Goal: Task Accomplishment & Management: Use online tool/utility

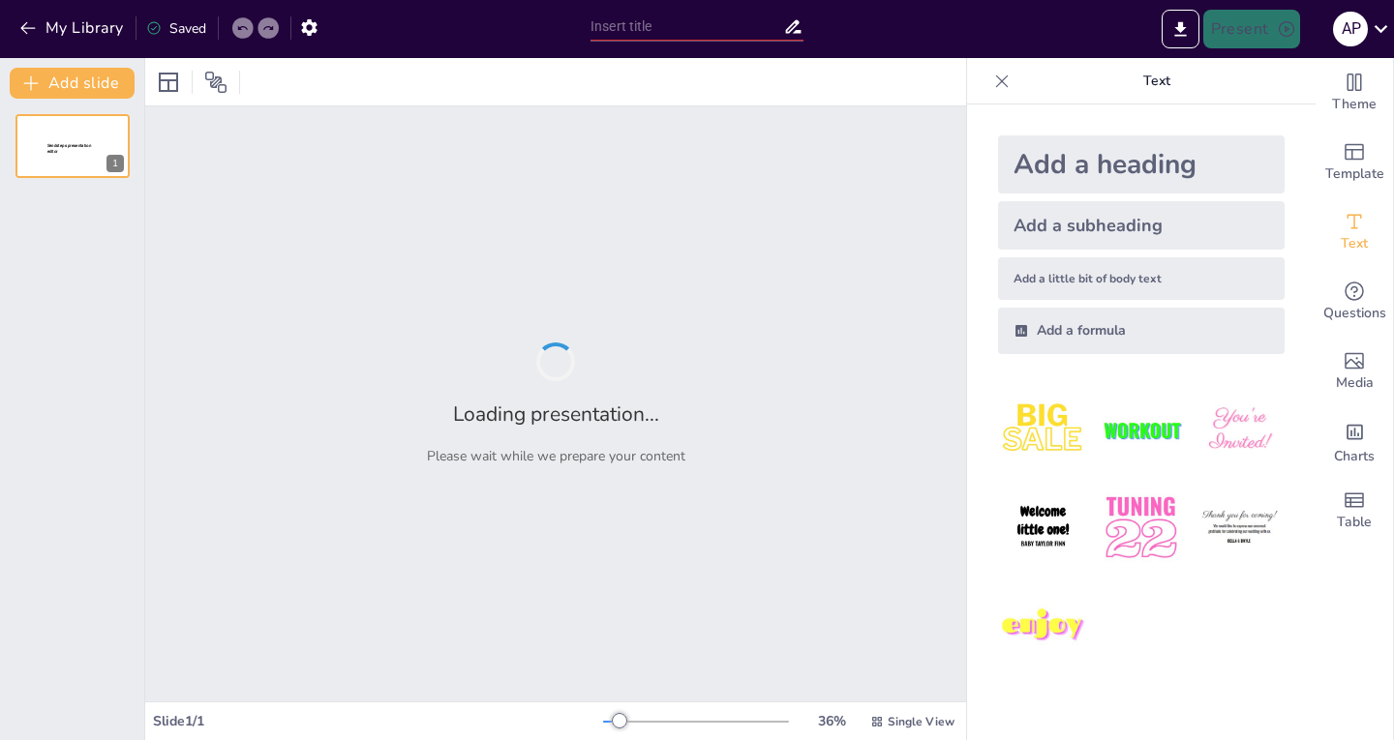
type input "Divide and Conquer vs. Greedy: Strategies for Optimizing Product Sorting and Ca…"
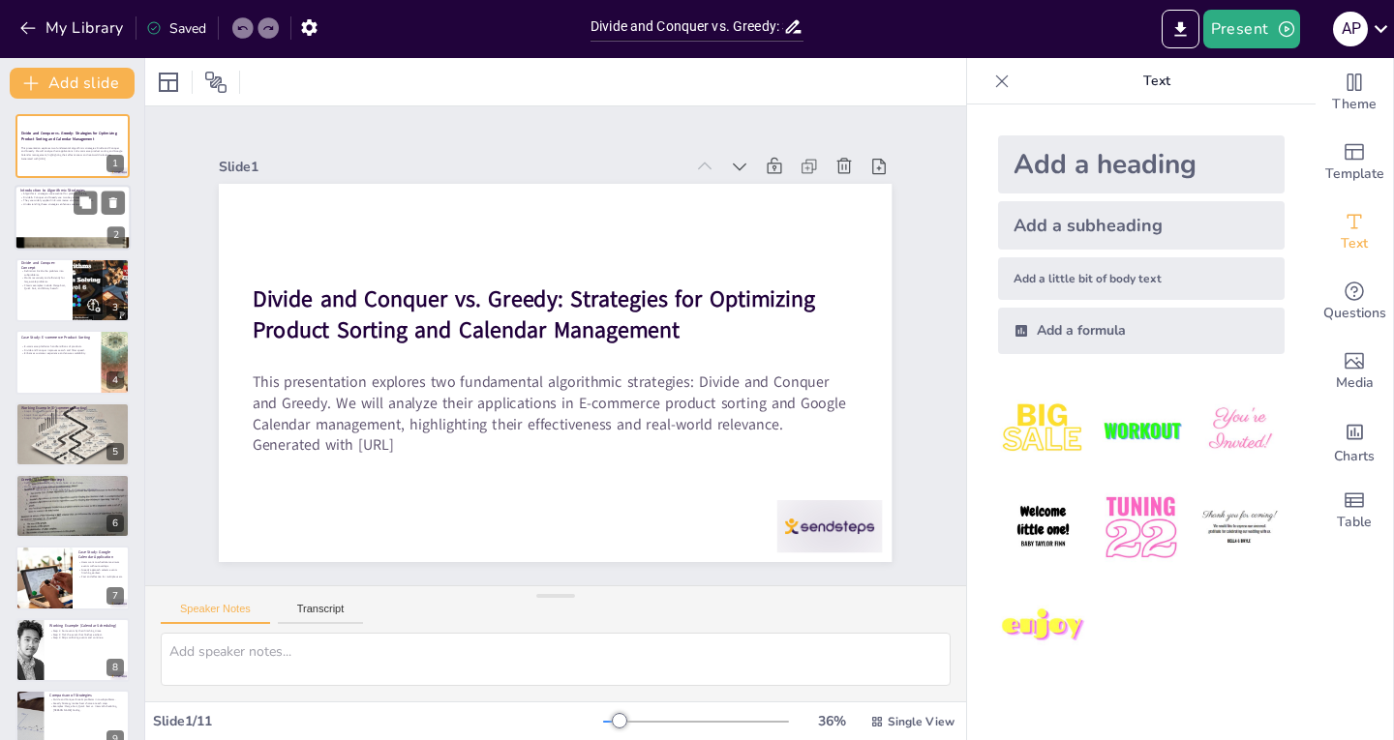
click at [50, 215] on div at bounding box center [73, 219] width 116 height 66
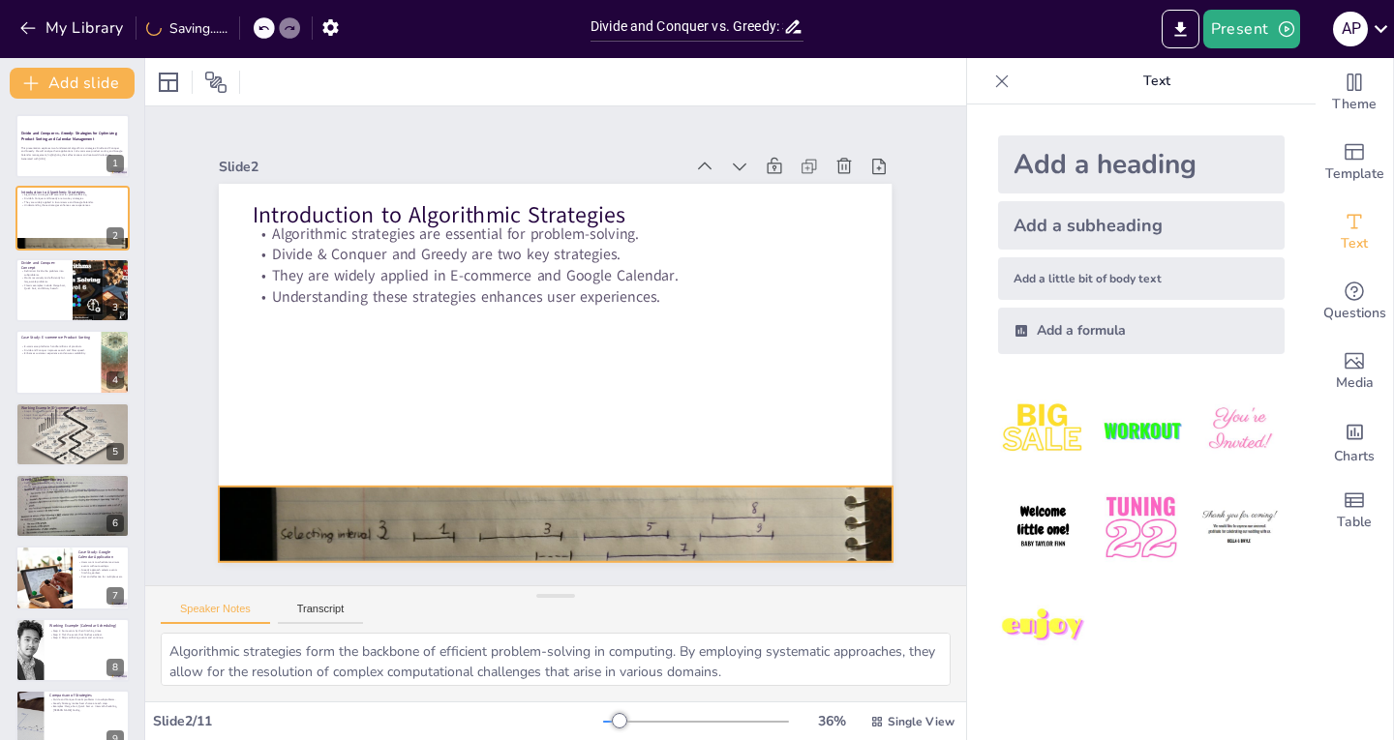
click at [460, 510] on div at bounding box center [386, 291] width 568 height 757
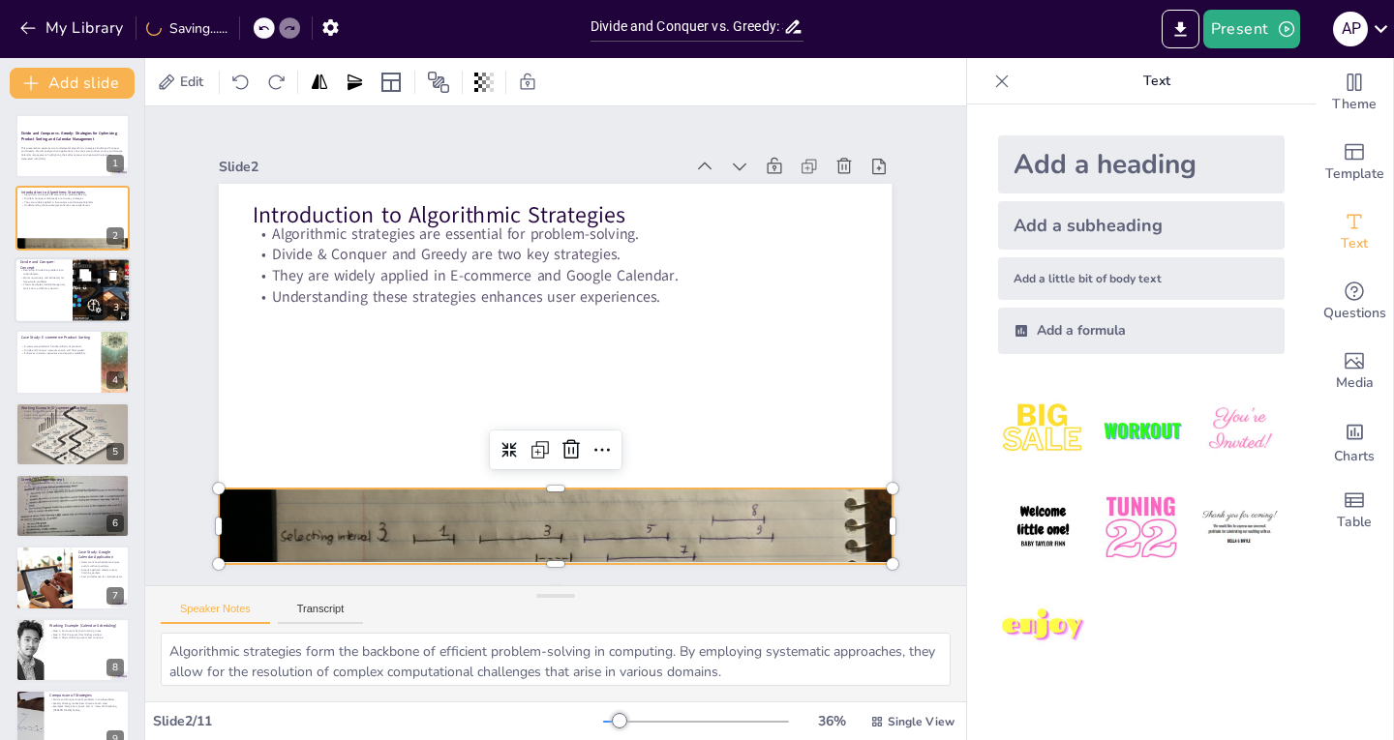
click at [81, 286] on button at bounding box center [85, 274] width 23 height 23
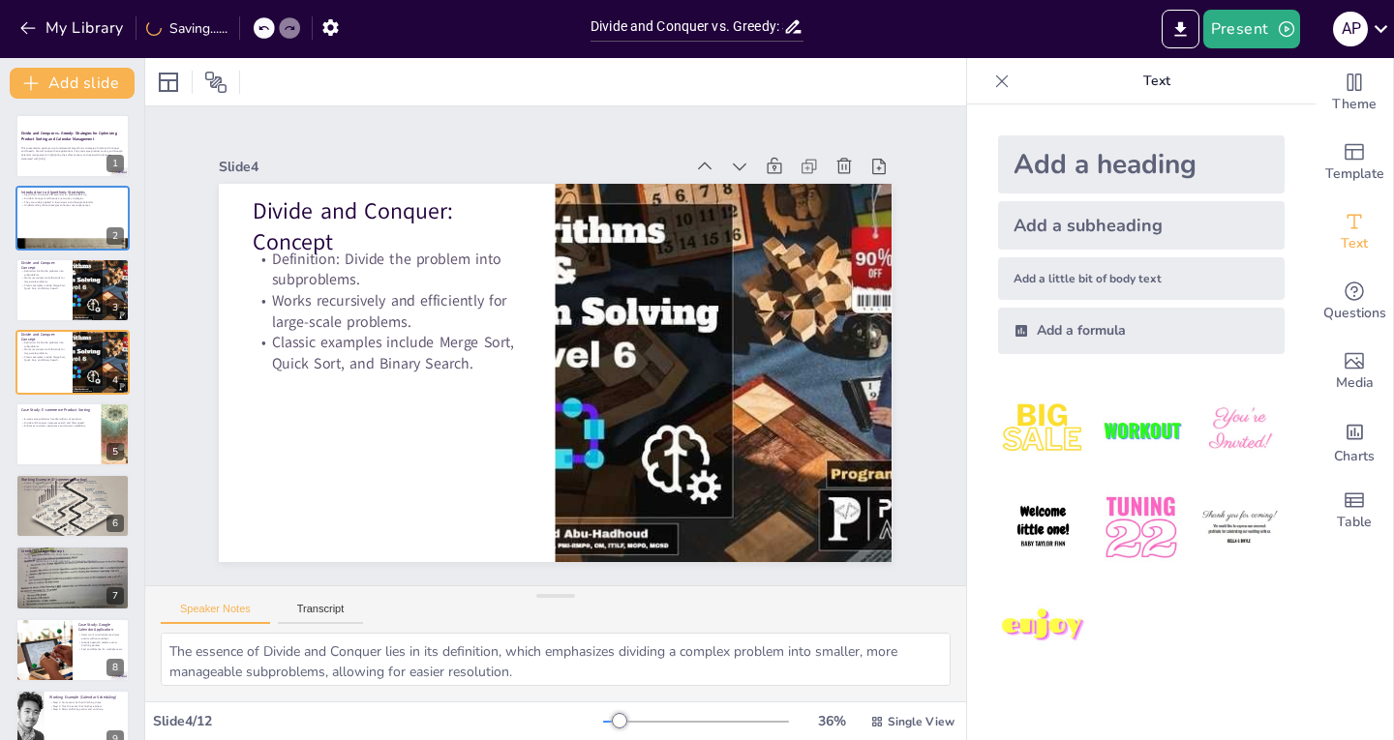
click at [72, 328] on div "Divide and Conquer vs. Greedy: Strategies for Optimizing Product Sorting and Ca…" at bounding box center [72, 542] width 144 height 857
click at [75, 353] on button at bounding box center [85, 347] width 23 height 23
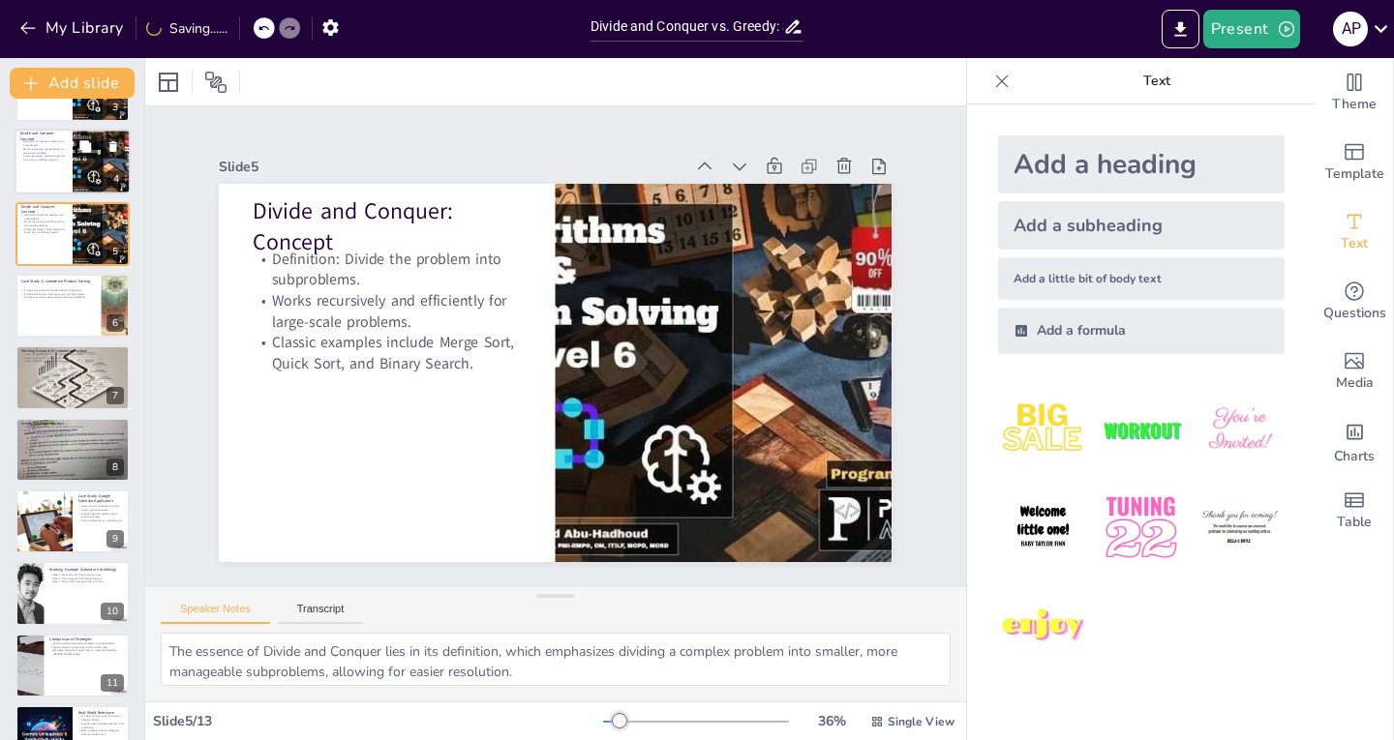
scroll to position [317, 0]
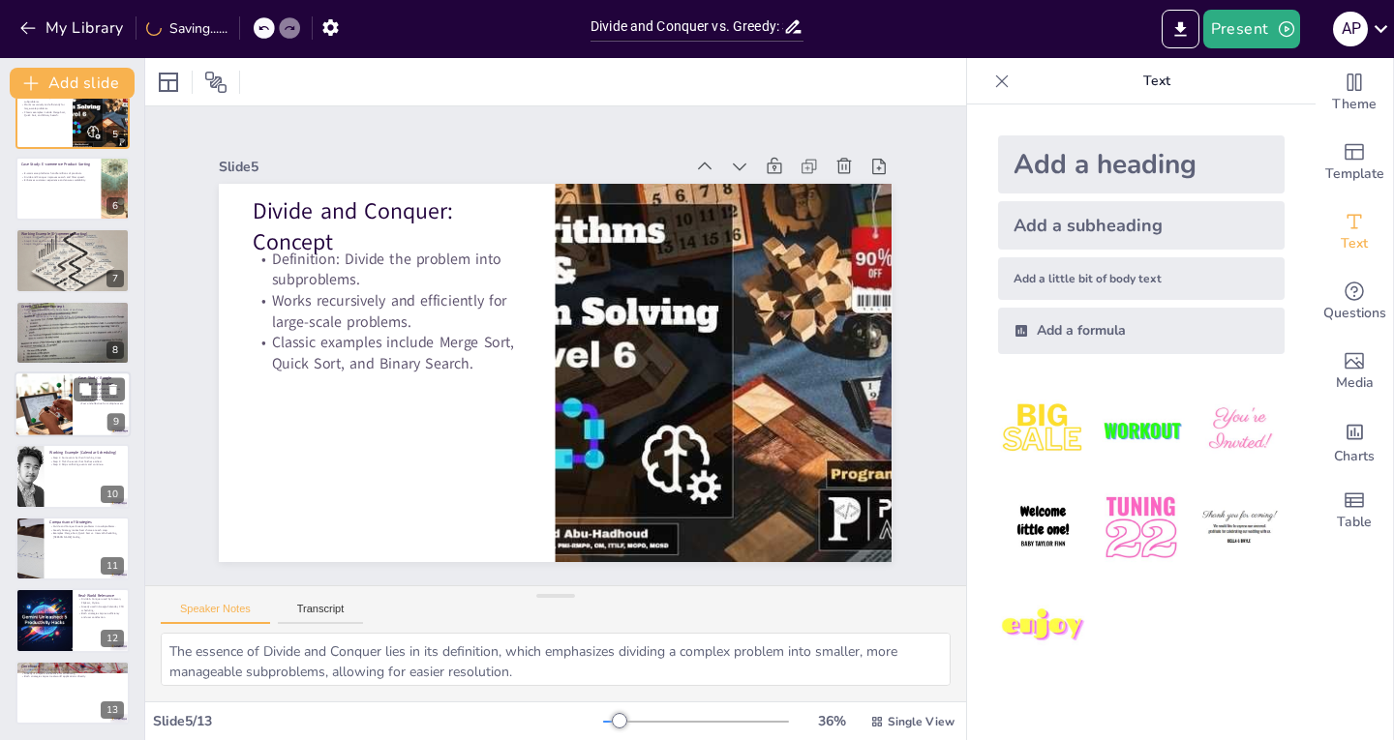
click at [69, 436] on div "Case Study: Google Calendar Application Users want to schedule maximum events w…" at bounding box center [73, 405] width 116 height 66
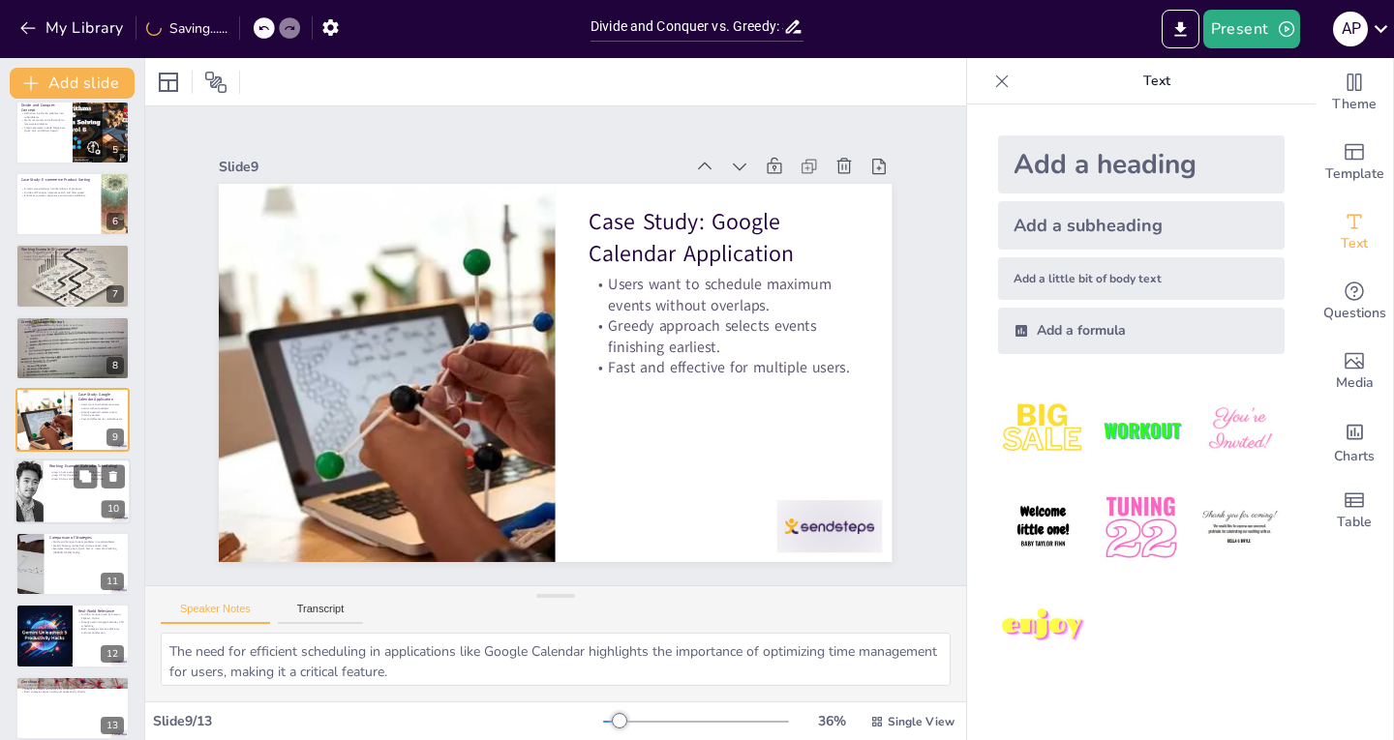
click at [67, 470] on p "Step 1: Sort events by their finishing times." at bounding box center [86, 472] width 75 height 4
type textarea "Sorting events by their finishing times is crucial for the Greedy approach, as …"
